Goal: Information Seeking & Learning: Learn about a topic

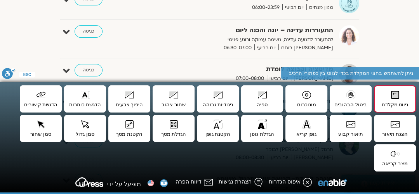
scroll to position [178, 0]
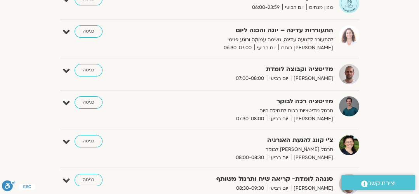
click at [162, 30] on div "התעוררות עדינה – יוגה והכנה ליום להתעורר לתנועה עדינה, נשימה עמוקה ורוגע פנימי …" at bounding box center [215, 38] width 287 height 27
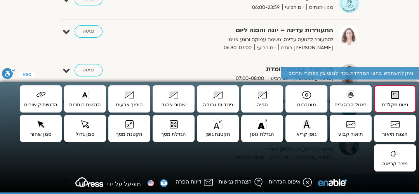
click at [415, 36] on div "הצג רק הרצאות להם יש [PERSON_NAME] גישה [DATE] - [DATE] השבוע להציג אירועים שפת…" at bounding box center [209, 186] width 419 height 627
click at [303, 182] on icon at bounding box center [308, 183] width 10 height 10
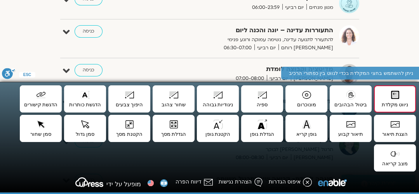
click at [87, 179] on icon at bounding box center [89, 183] width 28 height 10
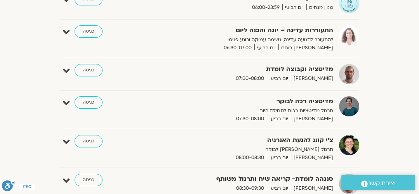
click at [380, 42] on div "הצג רק הרצאות להם יש [PERSON_NAME] גישה [DATE] - [DATE] השבוע להציג אירועים שפת…" at bounding box center [209, 194] width 411 height 604
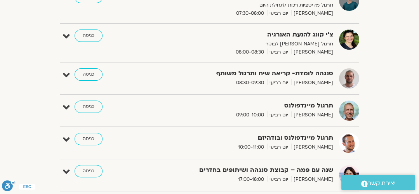
scroll to position [296, 0]
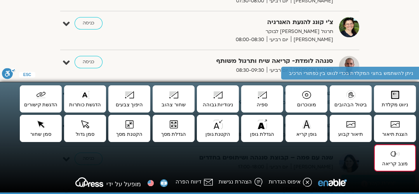
click at [313, 77] on div "ניתן להשתמש בחצי המקלדת בכדי לנווט בין כפתורי הרכיב" at bounding box center [351, 73] width 140 height 13
click at [357, 73] on div "ניתן להשתמש בחצי המקלדת בכדי לנווט בין כפתורי הרכיב" at bounding box center [351, 73] width 140 height 13
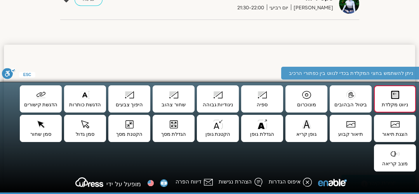
scroll to position [670, 0]
